Goal: Information Seeking & Learning: Check status

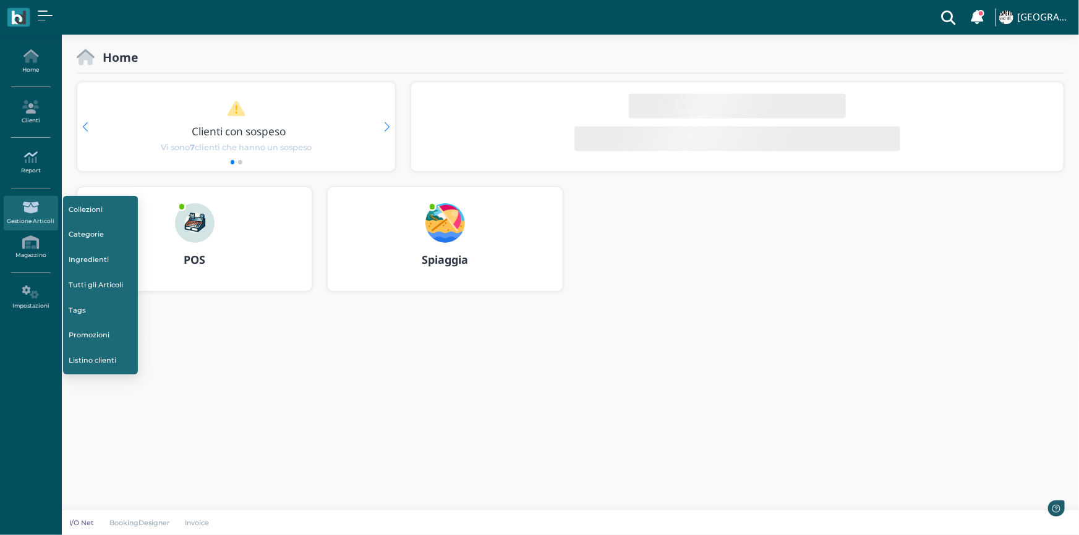
click at [31, 167] on link "Report" at bounding box center [31, 163] width 54 height 34
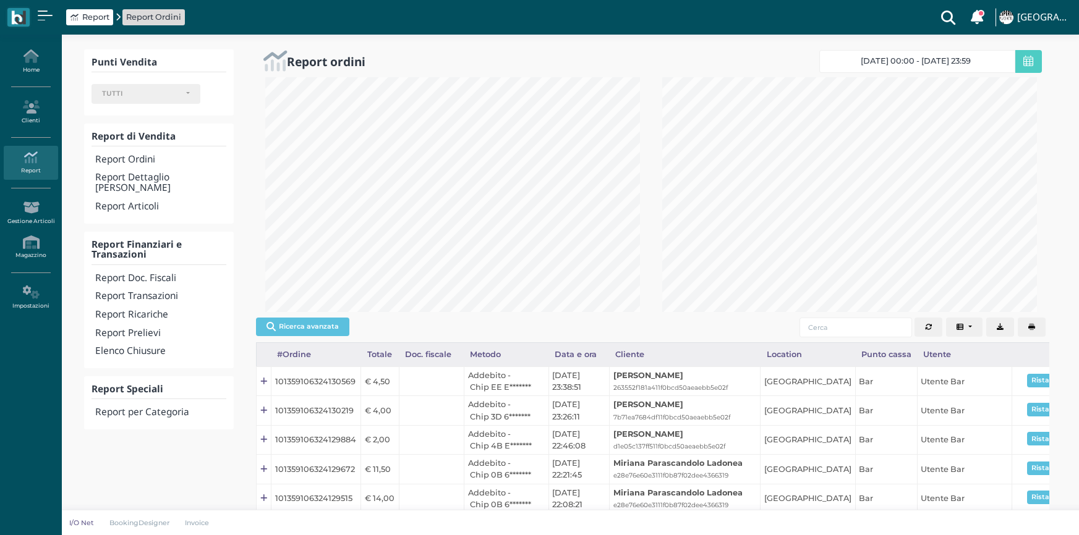
select select
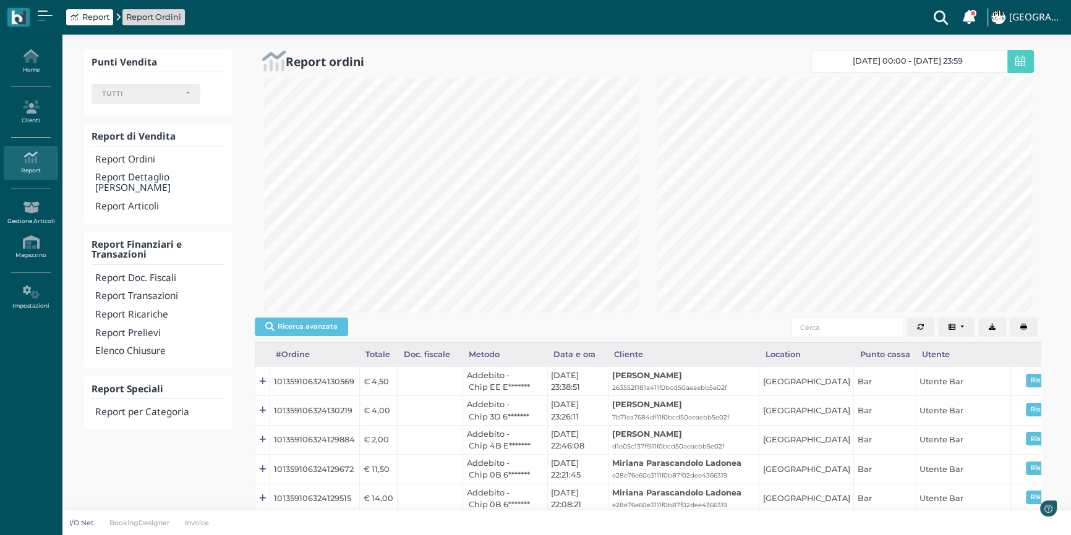
scroll to position [235, 393]
click at [158, 291] on h4 "Report Transazioni" at bounding box center [160, 296] width 130 height 11
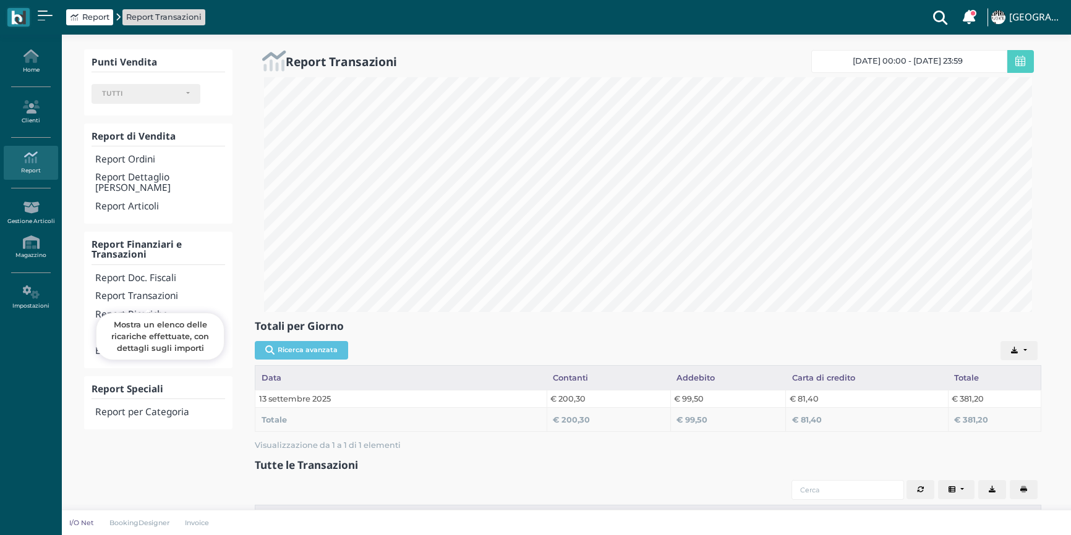
select select
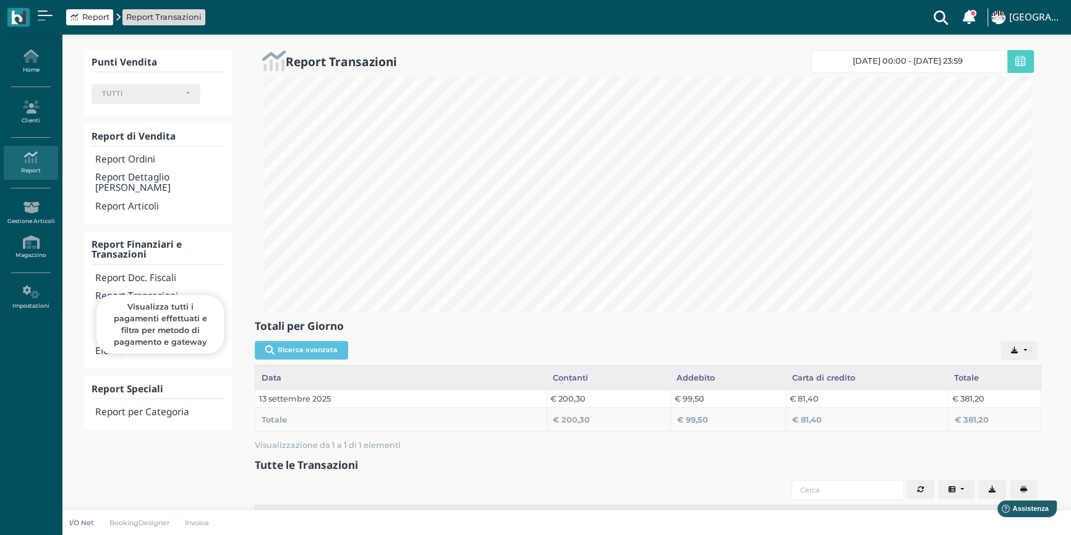
click at [153, 291] on h4 "Report Transazioni" at bounding box center [160, 296] width 130 height 11
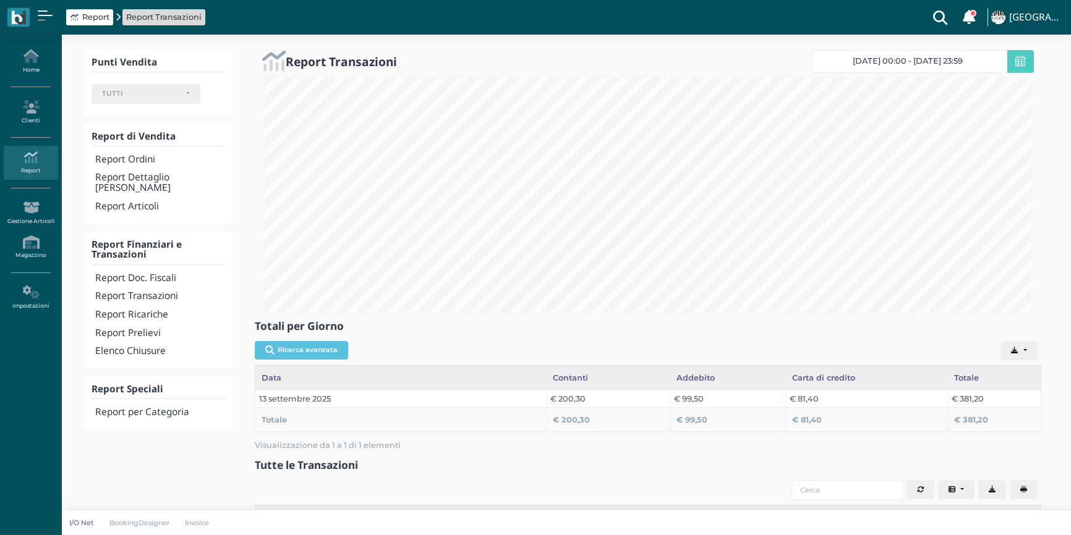
select select
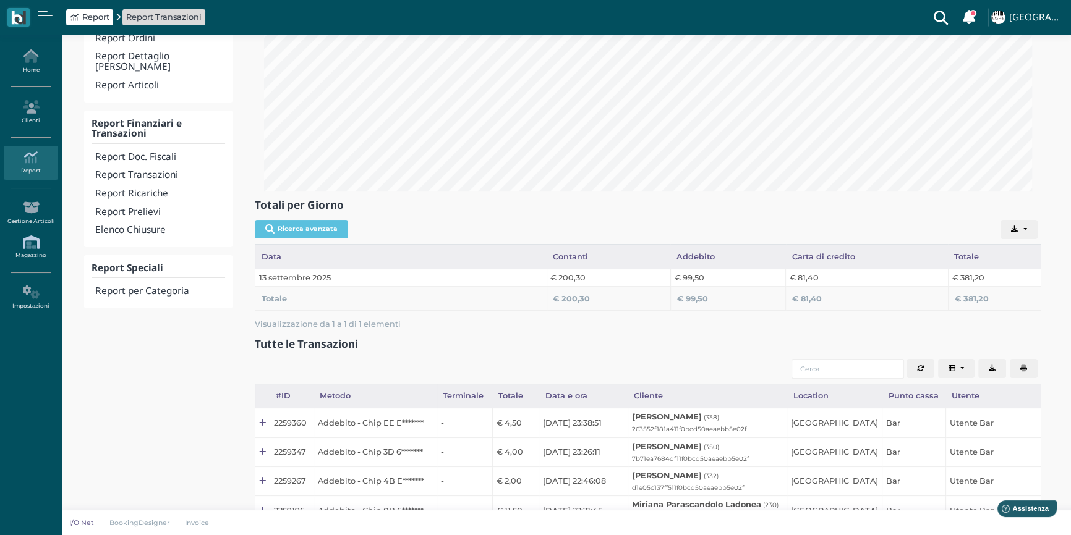
scroll to position [56, 0]
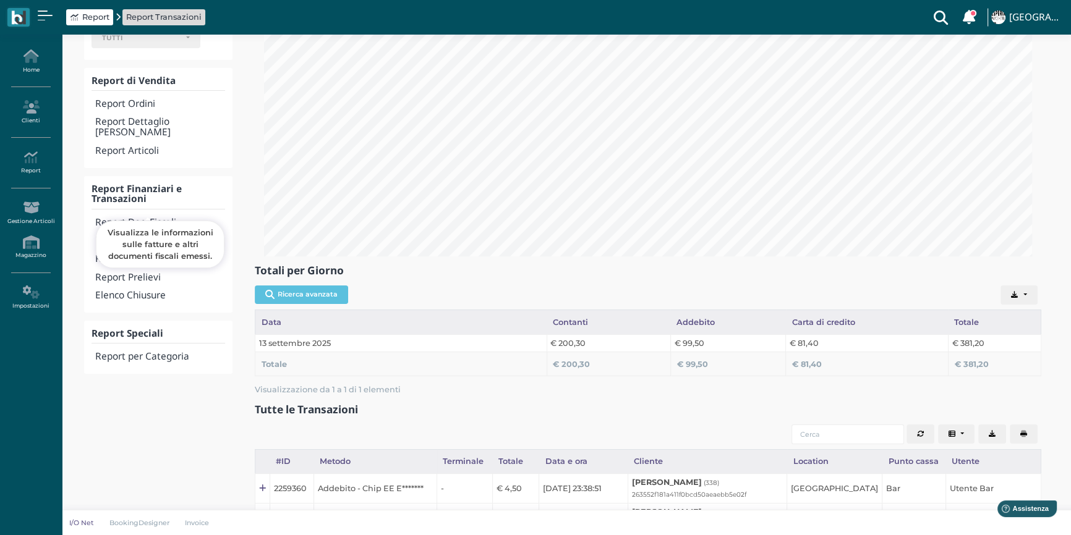
click at [148, 218] on h4 "Report Doc. Fiscali" at bounding box center [160, 223] width 130 height 11
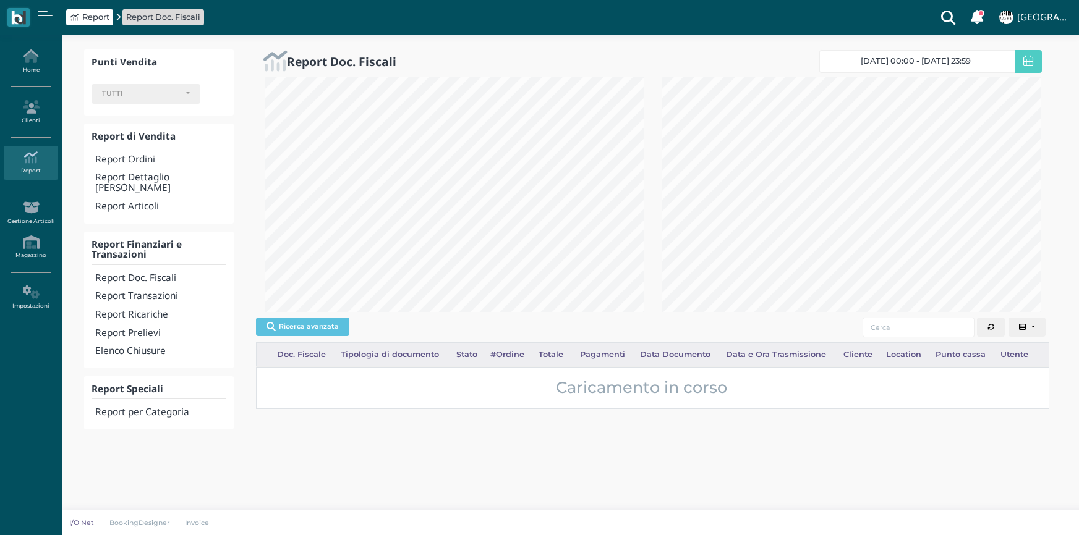
select select
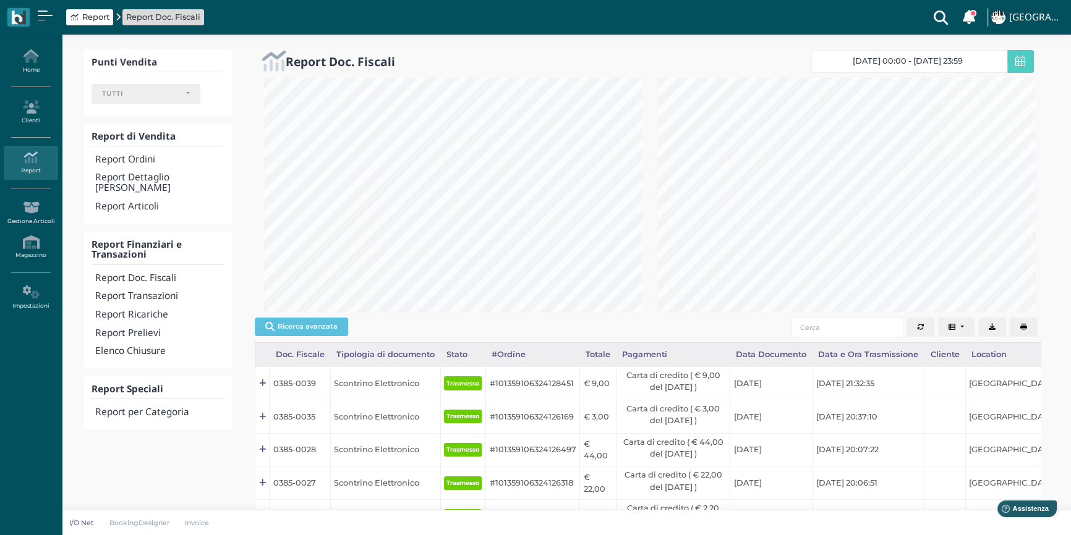
scroll to position [617901, 617742]
click at [1022, 332] on button "button" at bounding box center [1023, 328] width 28 height 20
click at [28, 178] on link "Report" at bounding box center [31, 163] width 54 height 34
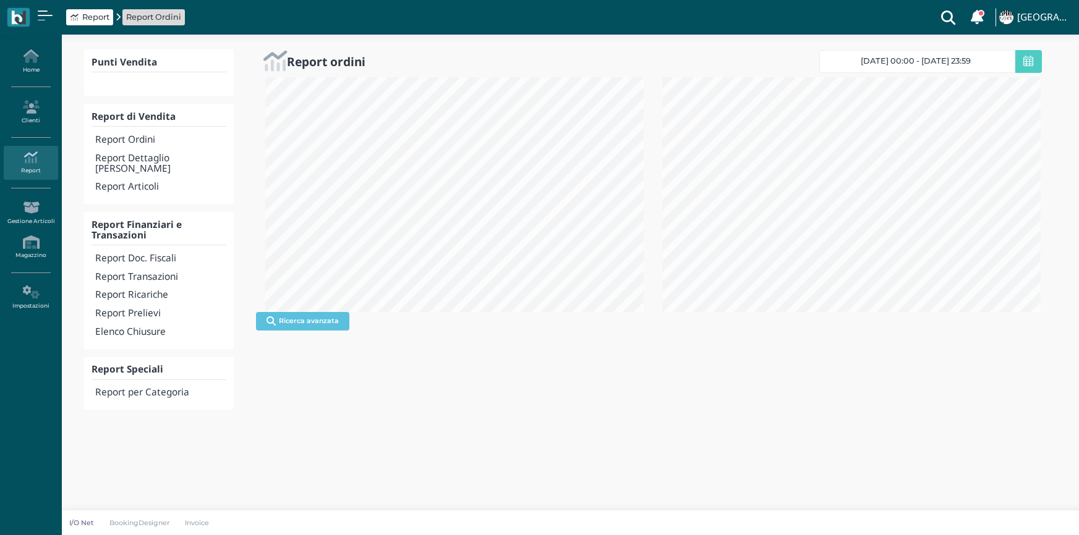
select select
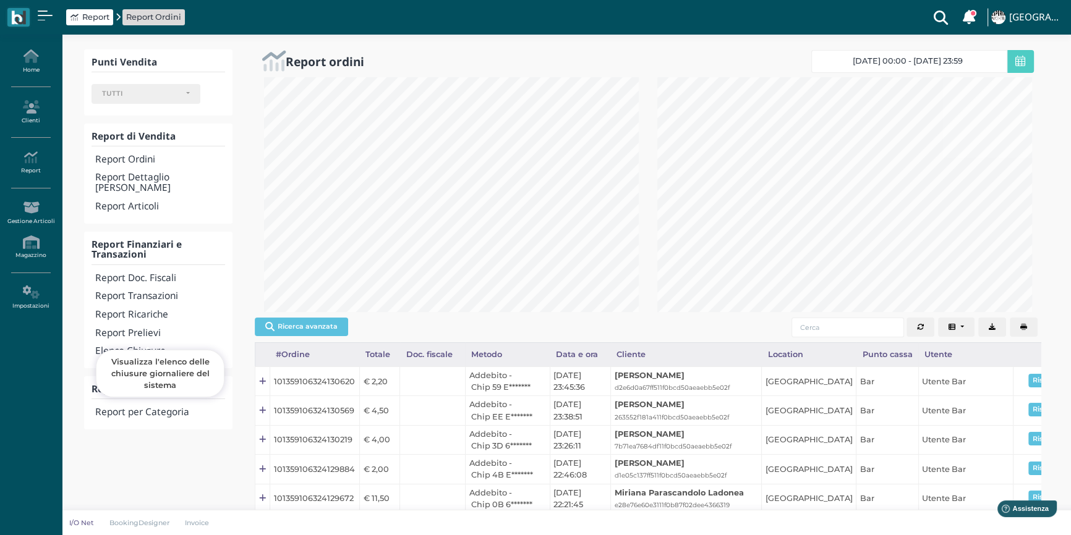
click at [142, 346] on h4 "Elenco Chiusure" at bounding box center [160, 351] width 130 height 11
